Goal: Task Accomplishment & Management: Use online tool/utility

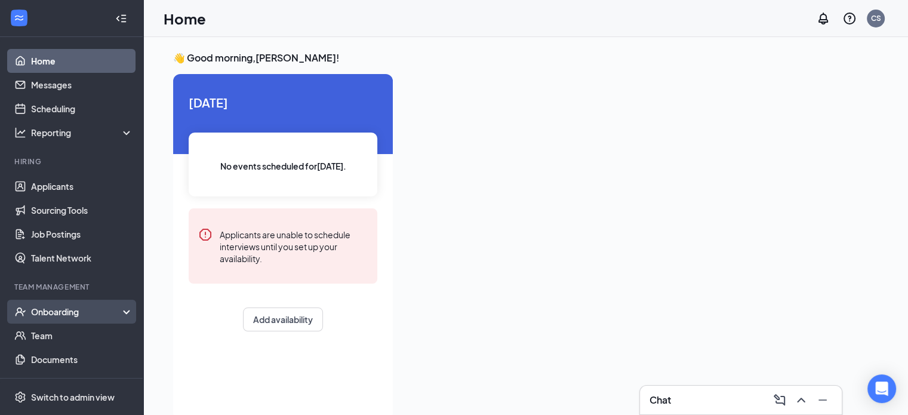
click at [45, 315] on div "Onboarding" at bounding box center [77, 312] width 92 height 12
click at [84, 332] on link "Overview" at bounding box center [82, 336] width 102 height 24
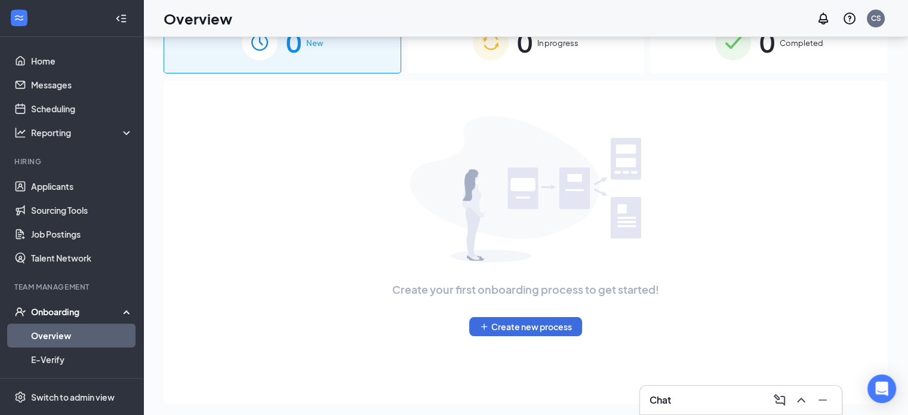
scroll to position [54, 0]
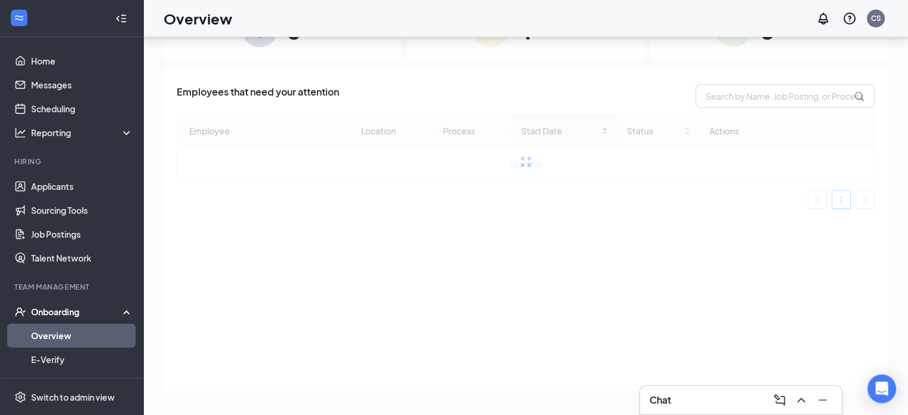
click at [54, 309] on div "Onboarding" at bounding box center [77, 312] width 92 height 12
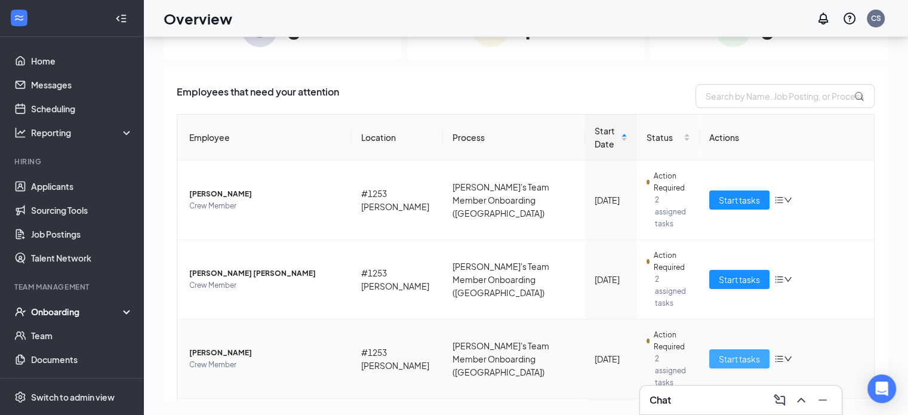
click at [721, 352] on span "Start tasks" at bounding box center [739, 358] width 41 height 13
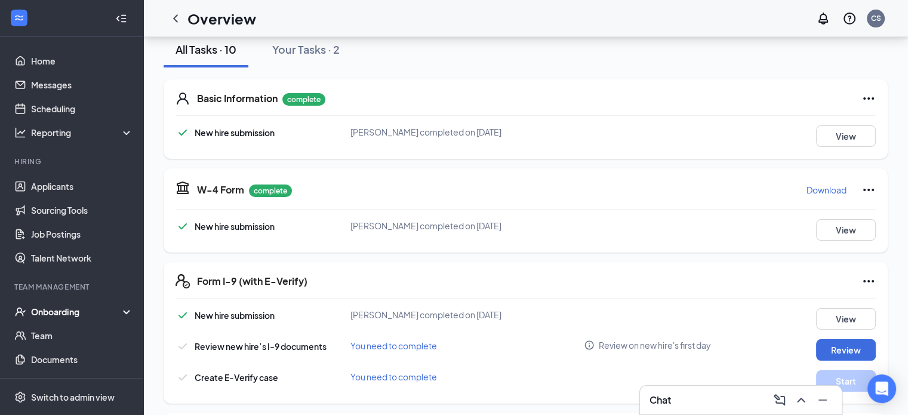
scroll to position [167, 0]
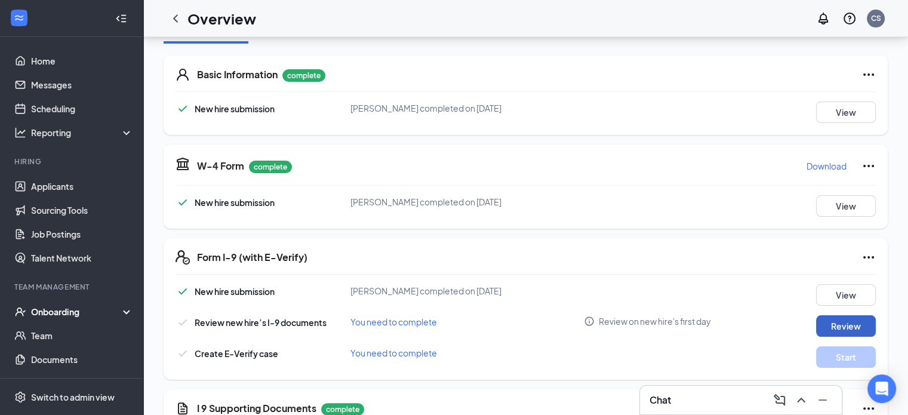
click at [824, 323] on button "Review" at bounding box center [846, 325] width 60 height 21
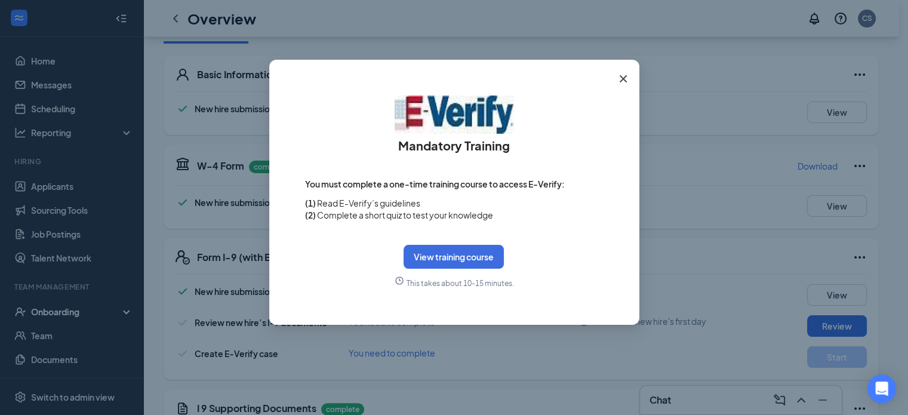
click at [620, 76] on icon "Cross" at bounding box center [622, 78] width 7 height 7
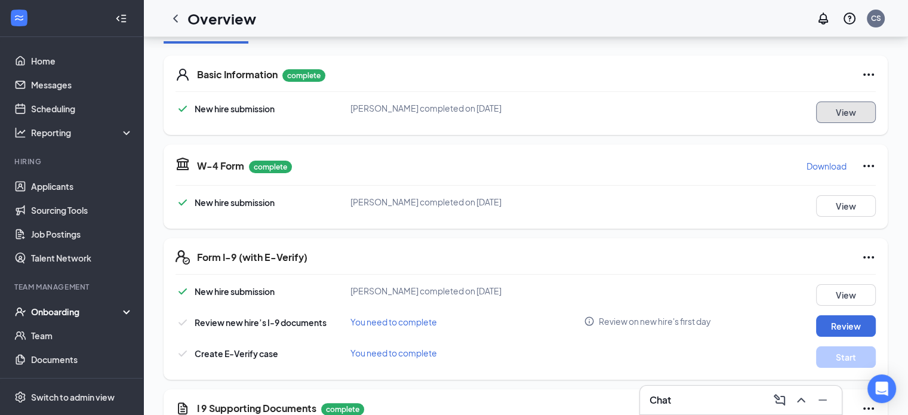
click at [841, 114] on button "View" at bounding box center [846, 112] width 60 height 21
